Goal: Task Accomplishment & Management: Manage account settings

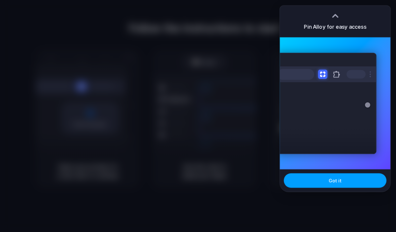
click at [334, 178] on span "Got it" at bounding box center [335, 180] width 13 height 7
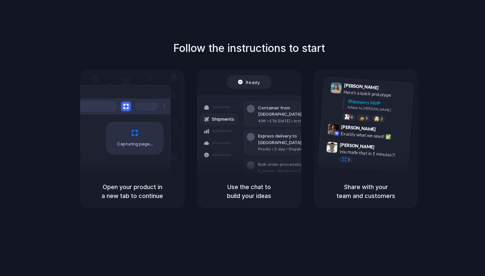
drag, startPoint x: 242, startPoint y: 161, endPoint x: 239, endPoint y: 161, distance: 3.3
click at [241, 161] on div "Container from Shanghai 40ft • ETA Dec 28 • In transit Express delivery to NYC …" at bounding box center [273, 142] width 70 height 92
click at [130, 152] on div "Capturing page" at bounding box center [135, 137] width 58 height 33
drag, startPoint x: 330, startPoint y: 163, endPoint x: 349, endPoint y: 158, distance: 20.1
click at [330, 162] on div "Simon Kubica 9:47 AM you made that in 5 minutes?! 1" at bounding box center [363, 153] width 91 height 31
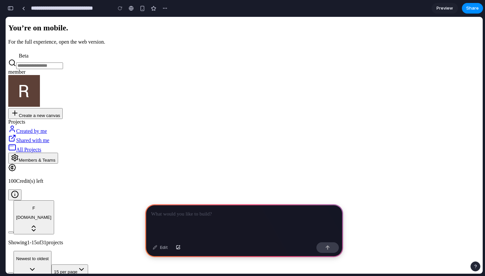
click at [48, 113] on span "Create a new canvas" at bounding box center [39, 115] width 41 height 5
click at [49, 137] on link "Shared with me" at bounding box center [28, 140] width 41 height 6
click at [41, 147] on link "All Projects" at bounding box center [24, 150] width 33 height 6
click at [49, 256] on p "Newest to oldest" at bounding box center [32, 258] width 33 height 5
click at [78, 269] on span "15 per page" at bounding box center [65, 271] width 23 height 5
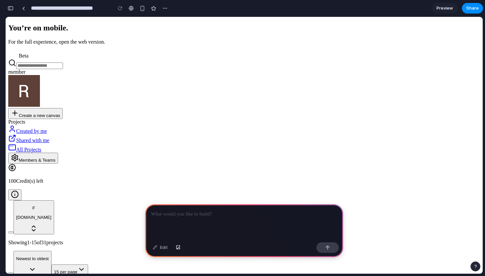
click at [464, 275] on div at bounding box center [244, 280] width 472 height 11
click at [35, 275] on button at bounding box center [27, 280] width 13 height 11
click at [267, 222] on div at bounding box center [244, 221] width 198 height 35
click at [175, 220] on div at bounding box center [244, 221] width 198 height 35
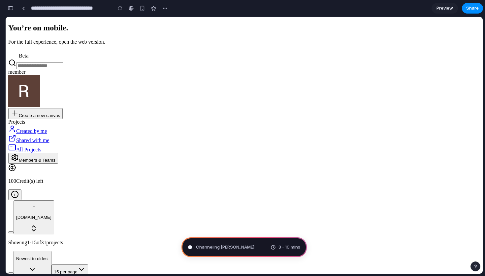
click at [227, 248] on span "Channeling Steve Jobs" at bounding box center [225, 247] width 58 height 7
click at [161, 8] on button "button" at bounding box center [165, 8] width 10 height 10
click at [179, 7] on div "Duplicate Delete" at bounding box center [242, 138] width 485 height 276
click at [445, 11] on span "Preview" at bounding box center [445, 8] width 16 height 7
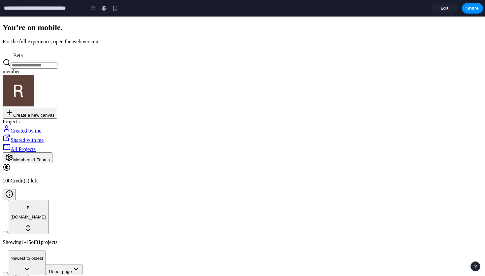
click at [445, 11] on span "Edit" at bounding box center [445, 8] width 8 height 7
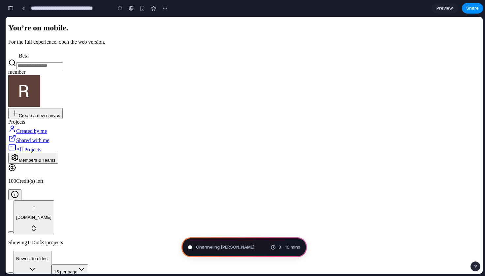
click at [214, 246] on span "Channeling Steve Jobs ." at bounding box center [225, 247] width 59 height 7
type input "**********"
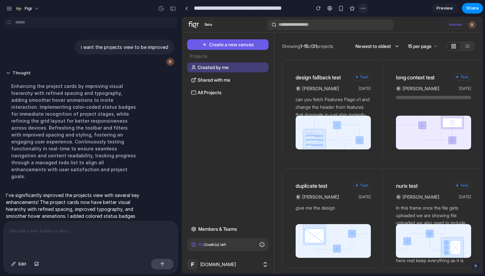
scroll to position [29, 0]
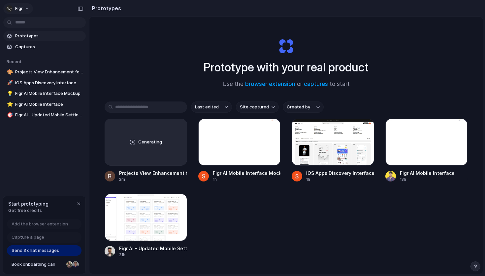
click at [23, 9] on button "Figr" at bounding box center [18, 8] width 30 height 11
click at [132, 209] on div "Settings Invite members Change theme Sign out" at bounding box center [242, 138] width 485 height 276
click at [133, 213] on div at bounding box center [146, 216] width 82 height 47
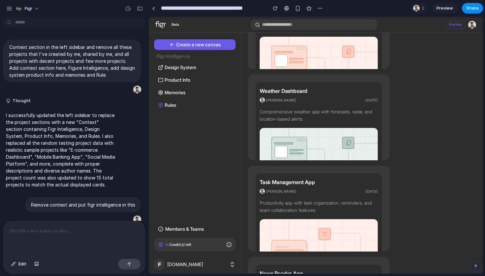
scroll to position [1174, 0]
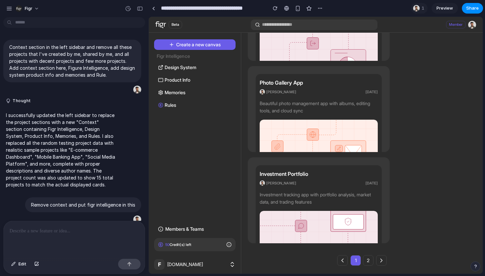
click at [299, 112] on p "Beautiful photo management app with albums, editing tools, and cloud sync" at bounding box center [319, 107] width 118 height 15
click at [288, 165] on link "Investment Portfolio [PERSON_NAME] [DATE] Investment tracking app with portfoli…" at bounding box center [319, 200] width 142 height 86
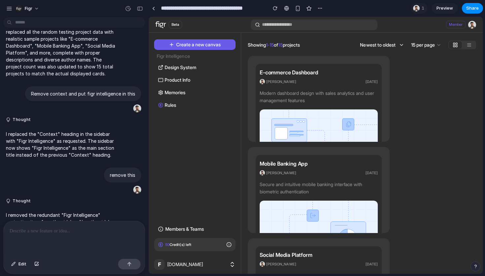
scroll to position [167, 0]
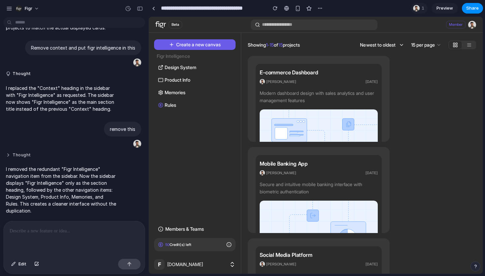
click at [21, 152] on button "Thought" at bounding box center [61, 155] width 110 height 6
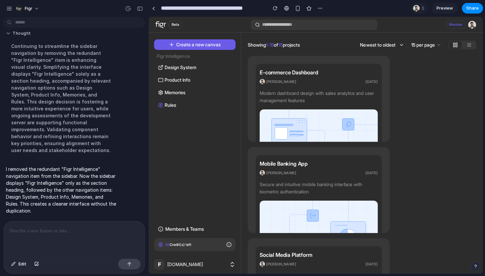
scroll to position [288, 0]
click at [25, 265] on span "Edit" at bounding box center [22, 263] width 8 height 7
click at [12, 262] on div "button" at bounding box center [13, 264] width 5 height 4
click at [28, 14] on div "Figr" at bounding box center [24, 8] width 37 height 11
click at [30, 9] on span "Figr" at bounding box center [29, 8] width 8 height 7
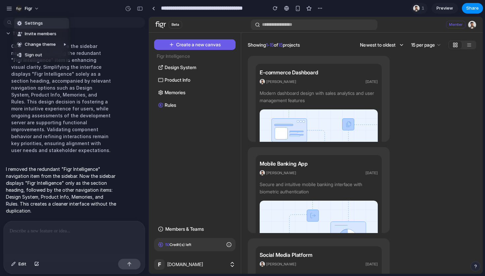
click at [42, 23] on li "Settings" at bounding box center [41, 23] width 55 height 11
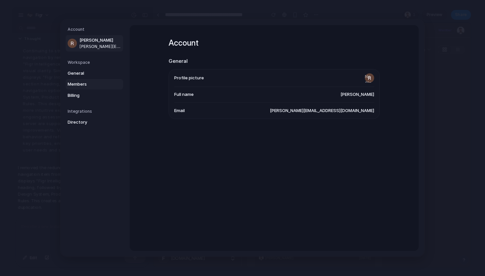
click at [96, 81] on link "Members" at bounding box center [94, 84] width 57 height 11
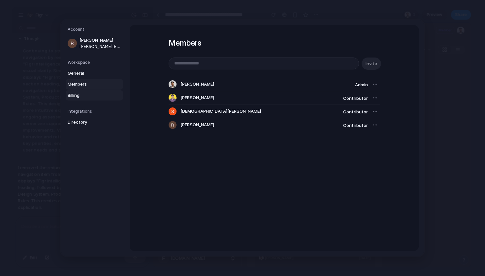
click at [95, 91] on link "Billing" at bounding box center [94, 95] width 57 height 11
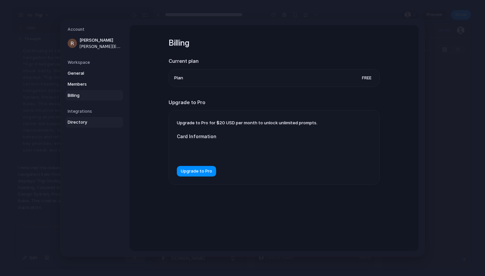
click at [92, 121] on span "Directory" at bounding box center [89, 122] width 42 height 7
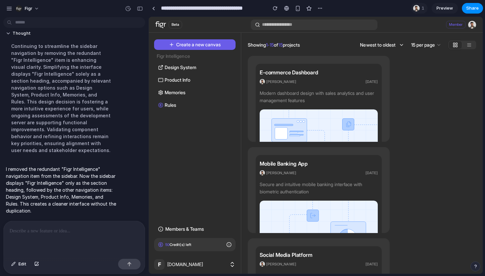
click at [191, 69] on span "Design System" at bounding box center [181, 67] width 32 height 7
click at [207, 47] on span "Create a new canvas" at bounding box center [198, 44] width 45 height 7
click at [154, 8] on div at bounding box center [153, 9] width 3 height 4
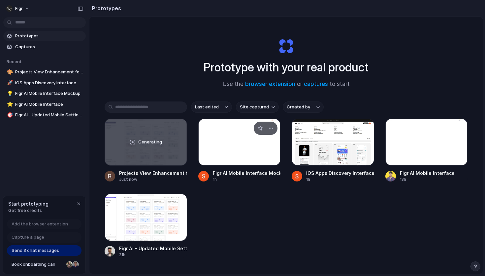
click at [222, 155] on div at bounding box center [239, 141] width 82 height 47
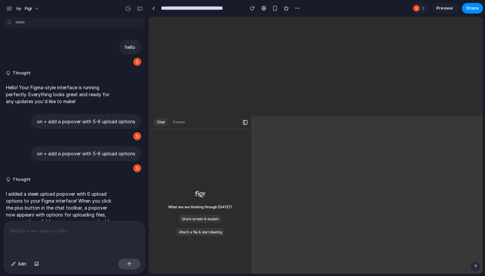
scroll to position [246, 0]
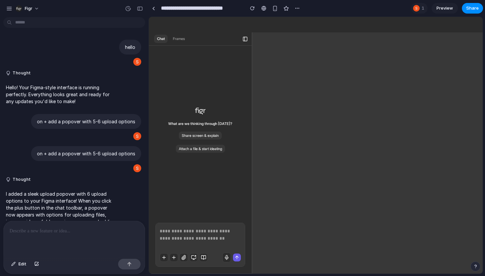
click at [188, 235] on textarea at bounding box center [200, 237] width 81 height 21
click at [192, 254] on icon "button" at bounding box center [193, 256] width 5 height 5
click at [200, 253] on button "button" at bounding box center [203, 257] width 9 height 9
click at [155, 8] on link at bounding box center [153, 8] width 10 height 10
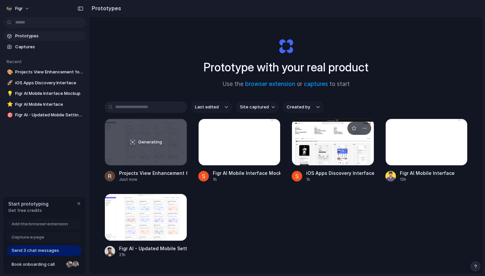
click at [350, 160] on div at bounding box center [333, 141] width 82 height 47
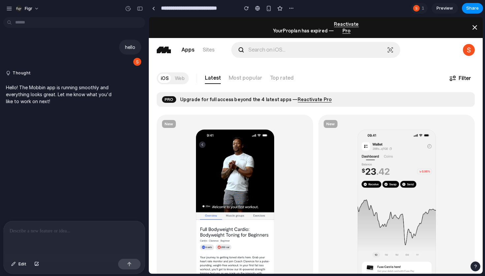
click at [236, 76] on link "Most popular" at bounding box center [245, 78] width 33 height 11
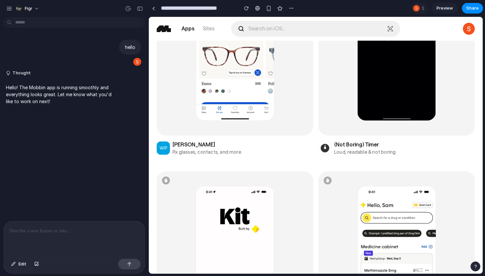
scroll to position [648, 0]
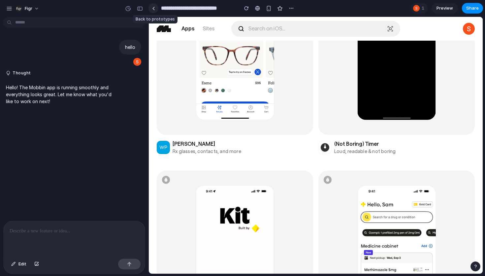
click at [155, 10] on link at bounding box center [153, 8] width 10 height 10
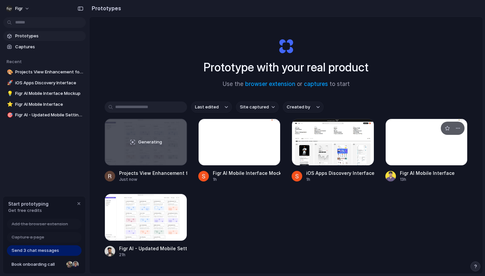
click at [408, 127] on div at bounding box center [426, 141] width 82 height 47
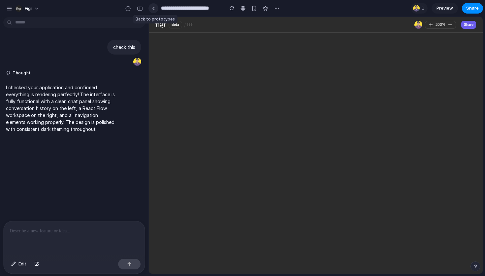
click at [155, 10] on link at bounding box center [153, 8] width 10 height 10
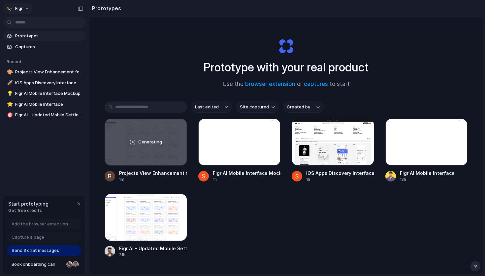
click at [32, 8] on button "Figr" at bounding box center [18, 8] width 30 height 11
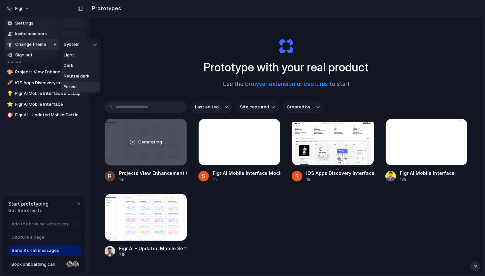
click at [81, 90] on li "Forest" at bounding box center [80, 87] width 39 height 11
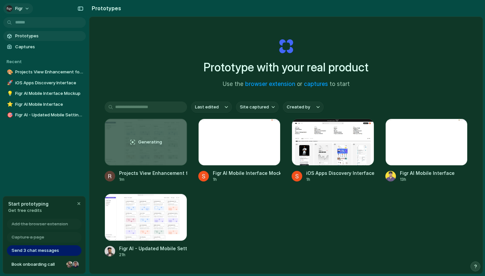
click at [28, 9] on button "Figr" at bounding box center [18, 8] width 30 height 11
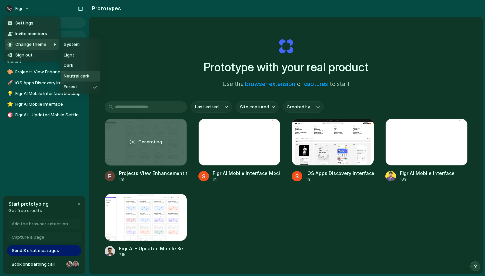
click at [75, 75] on span "Neutral dark" at bounding box center [77, 76] width 26 height 7
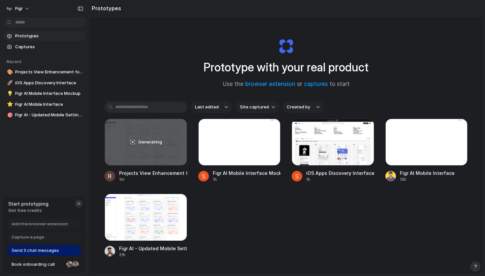
click at [79, 205] on div "button" at bounding box center [78, 203] width 5 height 5
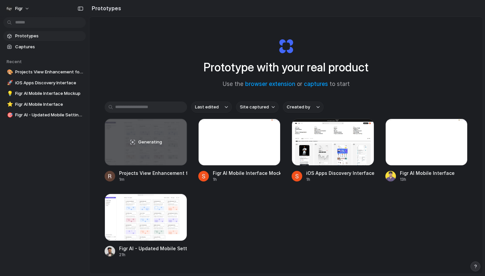
click at [267, 113] on div "Last edited Site captured Created by Generating Projects View Enhancement for F…" at bounding box center [286, 199] width 363 height 197
click at [267, 112] on button "Site captured" at bounding box center [257, 106] width 43 height 11
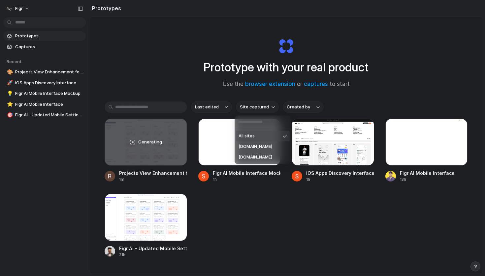
click at [260, 111] on div "All sites [DOMAIN_NAME] [DOMAIN_NAME]" at bounding box center [242, 138] width 485 height 276
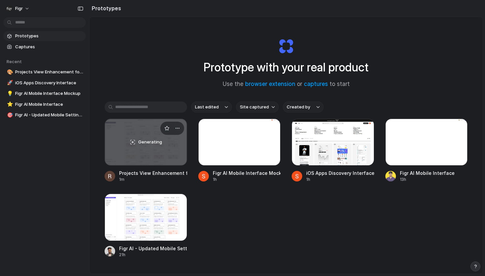
click at [161, 144] on div "Generating" at bounding box center [146, 142] width 82 height 46
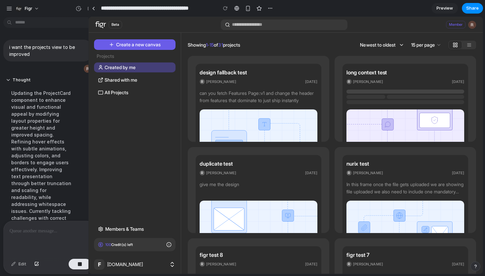
drag, startPoint x: 147, startPoint y: 144, endPoint x: 88, endPoint y: 146, distance: 58.8
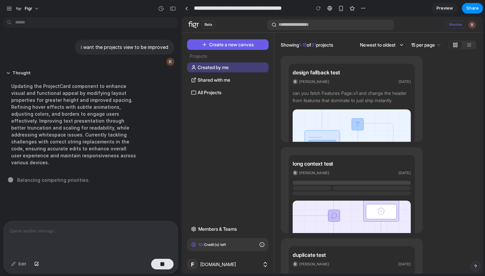
drag, startPoint x: 97, startPoint y: 123, endPoint x: 2, endPoint y: 106, distance: 97.0
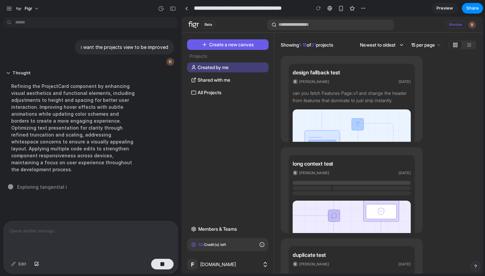
click at [346, 76] on h5 "design fallback test" at bounding box center [352, 72] width 118 height 7
click at [466, 66] on icon "button" at bounding box center [466, 64] width 5 height 5
click at [224, 84] on link "Shared with me" at bounding box center [228, 80] width 82 height 10
click at [219, 93] on span "All Projects" at bounding box center [210, 92] width 24 height 7
click at [341, 10] on div "button" at bounding box center [341, 9] width 6 height 6
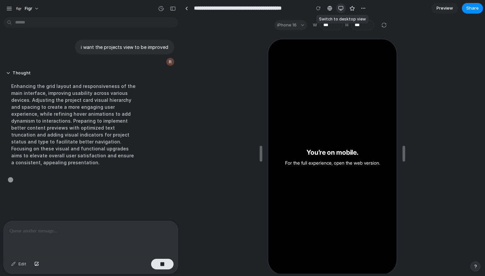
click at [341, 10] on div "button" at bounding box center [340, 8] width 5 height 5
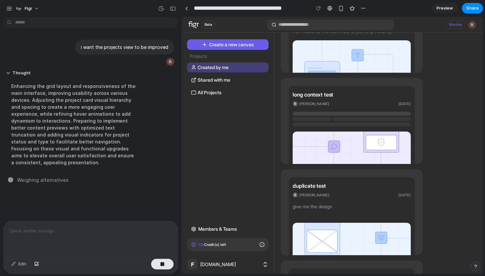
scroll to position [70, 0]
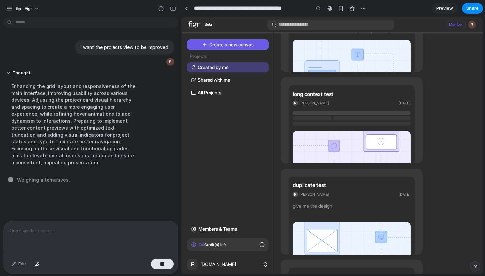
click at [181, 147] on main "Chat Preview" at bounding box center [332, 144] width 302 height 257
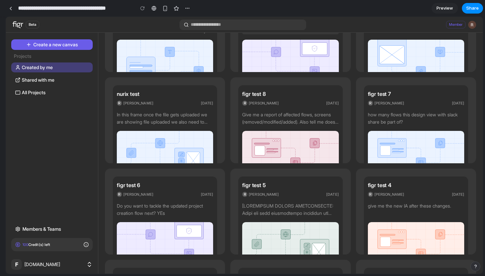
drag, startPoint x: 180, startPoint y: 147, endPoint x: 6, endPoint y: 139, distance: 174.4
click at [275, 145] on img at bounding box center [290, 152] width 97 height 43
click at [280, 187] on h5 "figr test 5" at bounding box center [290, 184] width 97 height 7
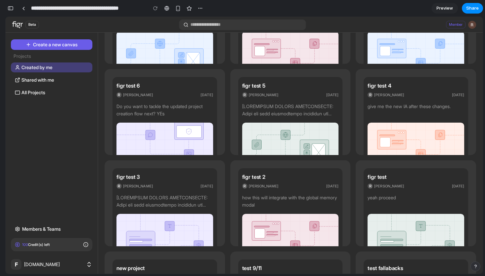
scroll to position [263, 0]
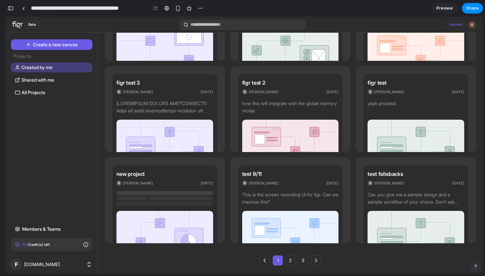
click at [280, 192] on div "test 9/11 R [PERSON_NAME] [DATE] This is the screen recording UI for figr. Can …" at bounding box center [290, 208] width 105 height 86
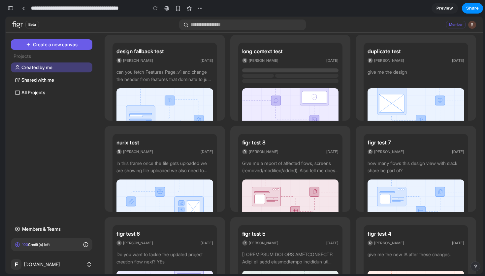
scroll to position [0, 0]
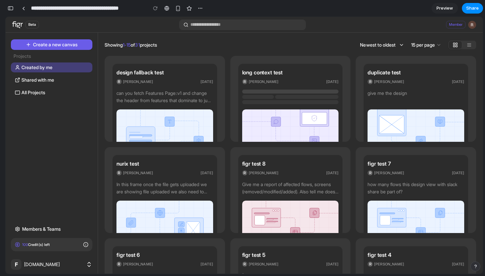
click at [282, 113] on img at bounding box center [290, 130] width 97 height 43
click at [147, 46] on p "Showing 1-15 of 31 projects" at bounding box center [131, 44] width 52 height 7
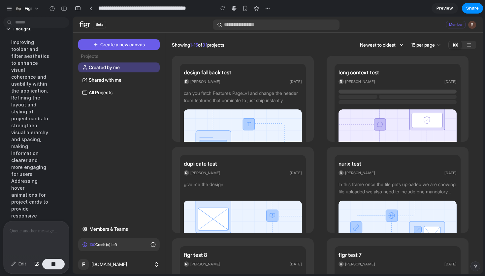
scroll to position [49, 0]
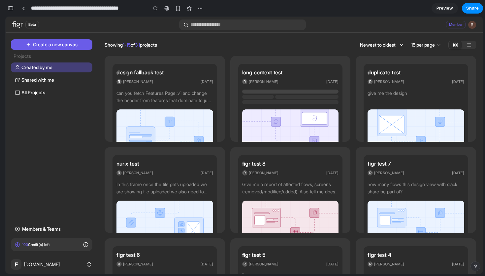
click at [94, 266] on button "F [DOMAIN_NAME]" at bounding box center [51, 263] width 87 height 13
click at [84, 264] on button "F [DOMAIN_NAME]" at bounding box center [51, 263] width 87 height 13
click at [88, 264] on icon at bounding box center [89, 264] width 7 height 7
click at [84, 244] on icon at bounding box center [85, 244] width 5 height 5
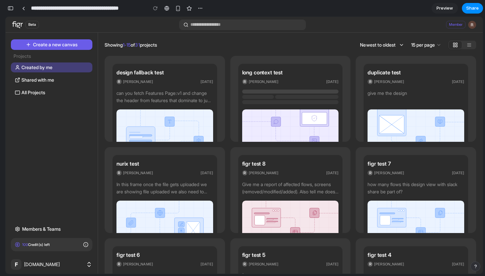
click at [47, 227] on span "Members & Teams" at bounding box center [41, 228] width 39 height 7
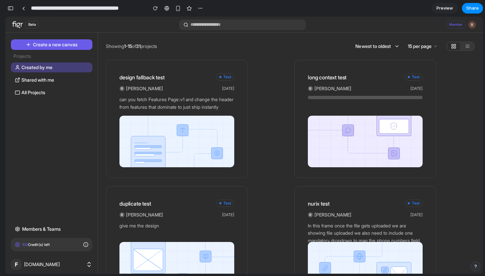
click at [222, 76] on div "Test" at bounding box center [225, 76] width 18 height 7
click at [273, 71] on button "button" at bounding box center [277, 69] width 8 height 8
click at [137, 129] on img at bounding box center [176, 140] width 115 height 51
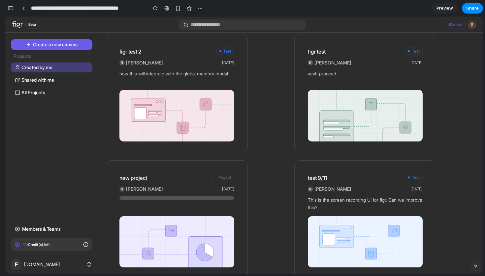
scroll to position [819, 0]
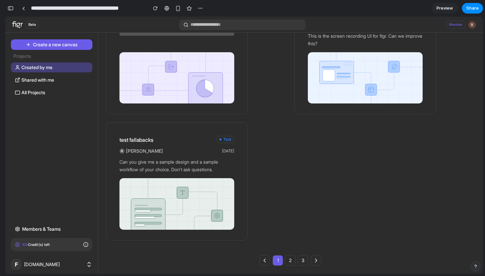
click at [188, 167] on p "Can you give me a sample design and a sample workflow of your choice. Don't ask…" at bounding box center [176, 166] width 115 height 16
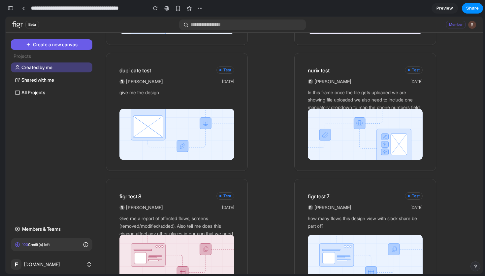
scroll to position [83, 0]
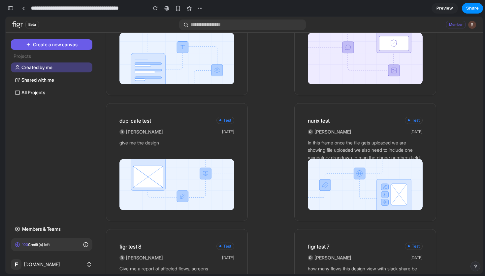
click at [229, 116] on div "Test" at bounding box center [225, 119] width 18 height 7
click at [225, 119] on span "Test" at bounding box center [227, 119] width 8 height 5
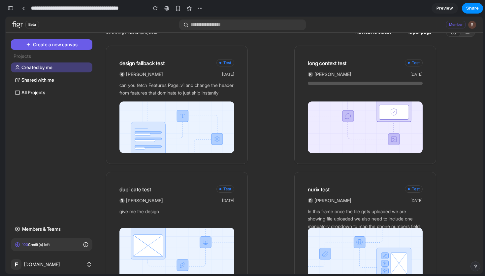
scroll to position [0, 0]
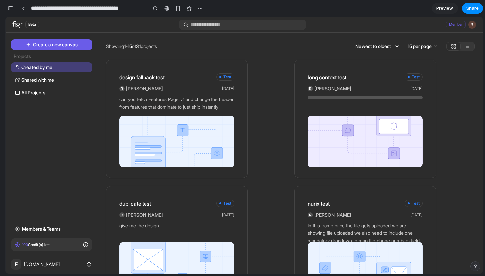
click at [380, 43] on p "Newest to oldest" at bounding box center [373, 46] width 36 height 7
click at [176, 100] on p "can you fetch Features Page::v1 and change the header from features that domina…" at bounding box center [176, 104] width 115 height 16
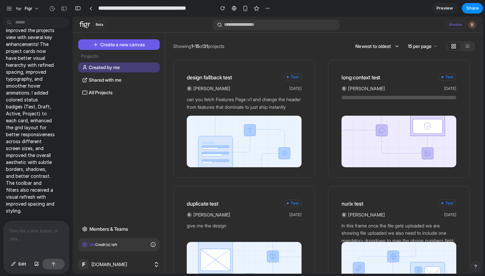
scroll to position [438, 0]
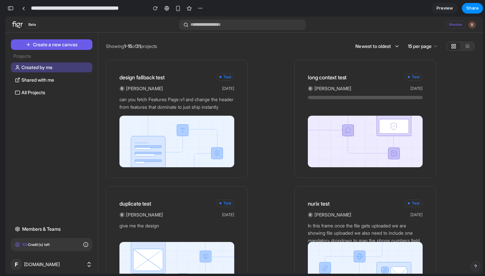
click at [192, 125] on img at bounding box center [176, 140] width 115 height 51
click at [476, 46] on div "Showing 1-15 of 31 projects Newest to oldest 15 per page design fallback test T…" at bounding box center [290, 153] width 385 height 241
click at [469, 44] on icon at bounding box center [467, 46] width 5 height 5
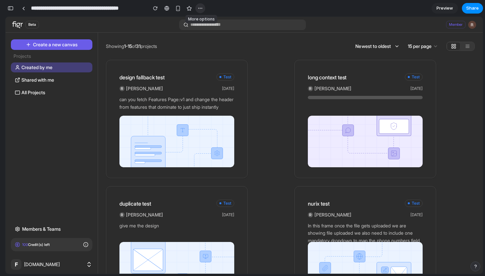
click at [202, 9] on div "button" at bounding box center [200, 8] width 5 height 5
click at [210, 8] on div "Duplicate Delete" at bounding box center [242, 138] width 485 height 276
click at [173, 77] on h5 "design fallback test" at bounding box center [166, 77] width 94 height 8
click at [153, 10] on div "button" at bounding box center [155, 8] width 5 height 5
click at [156, 10] on div "button" at bounding box center [155, 8] width 5 height 5
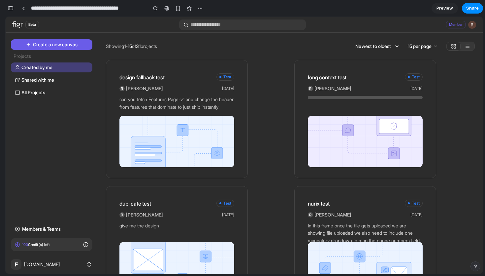
scroll to position [0, 0]
click at [143, 86] on span "[PERSON_NAME]" at bounding box center [144, 88] width 37 height 7
click at [27, 10] on link at bounding box center [23, 8] width 10 height 10
